Goal: Task Accomplishment & Management: Use online tool/utility

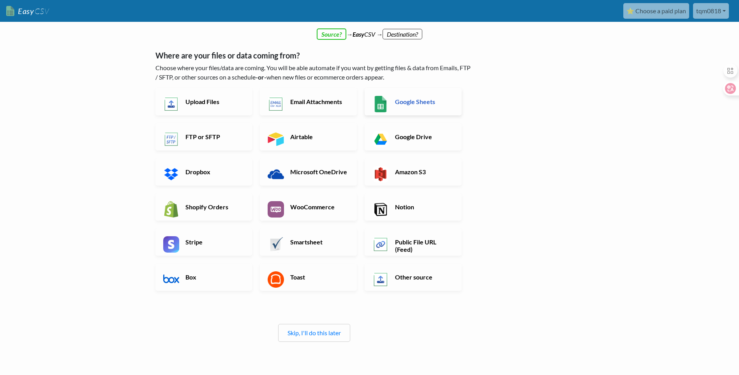
click at [413, 105] on h6 "Google Sheets" at bounding box center [423, 101] width 61 height 7
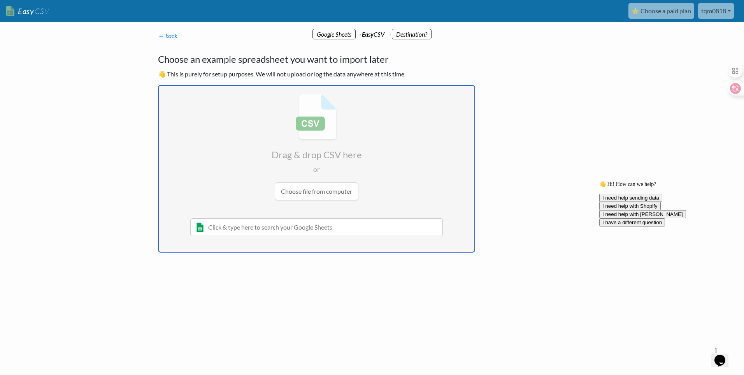
type input "C:\fakepath\源域数据32khz整理.csv"
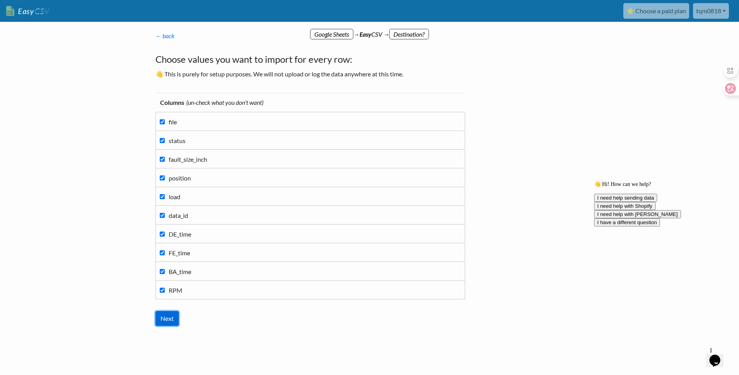
click at [169, 320] on input "Next" at bounding box center [166, 318] width 23 height 15
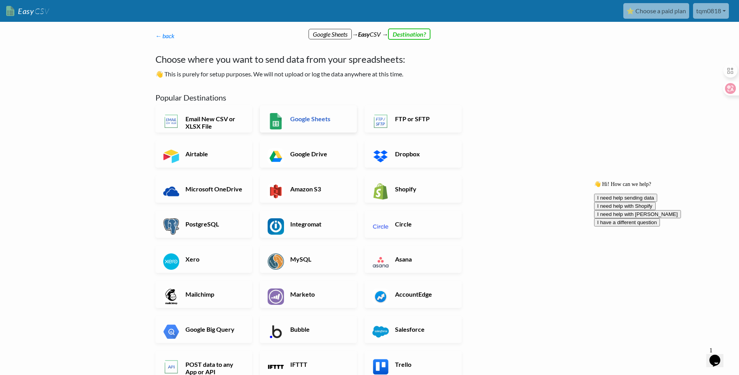
click at [324, 123] on link "Google Sheets" at bounding box center [308, 118] width 97 height 27
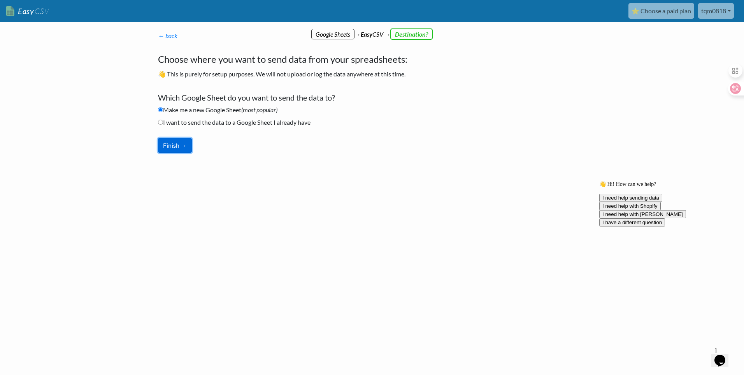
click at [174, 145] on button "Finish →" at bounding box center [175, 145] width 34 height 15
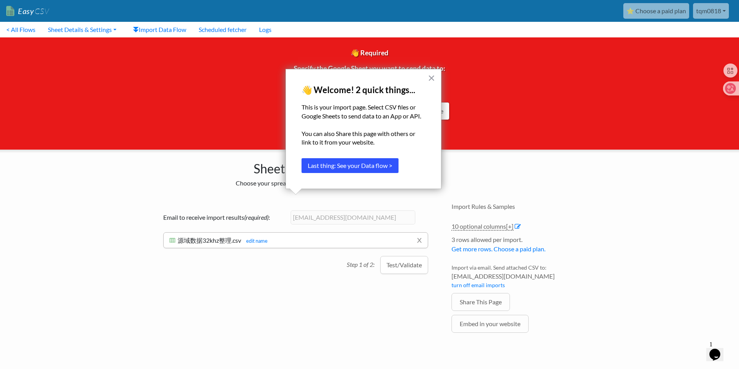
click at [361, 166] on button "Last thing: See your Data flow >" at bounding box center [349, 165] width 97 height 15
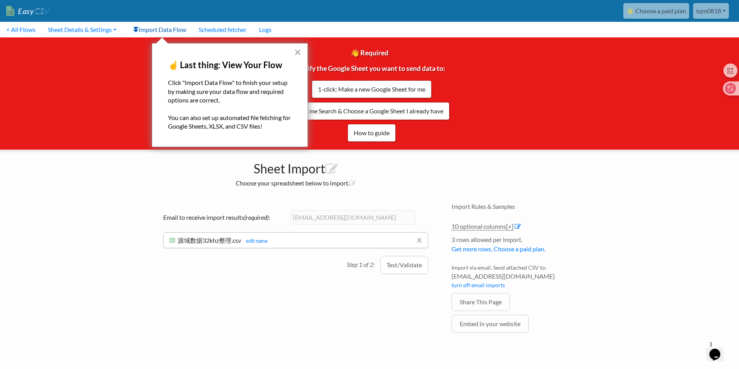
click at [165, 30] on link "Import Data Flow" at bounding box center [160, 30] width 66 height 16
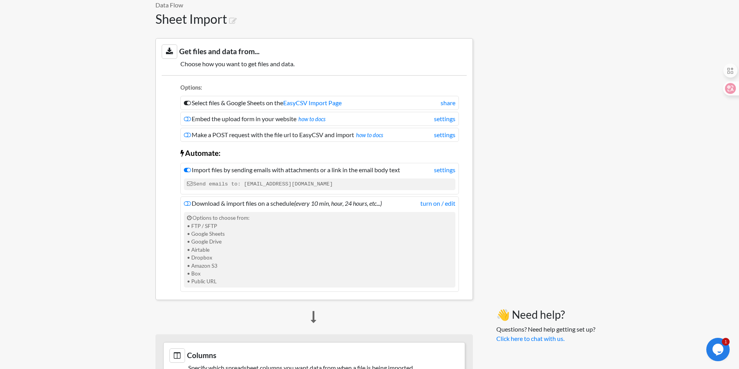
scroll to position [156, 0]
